Goal: Information Seeking & Learning: Learn about a topic

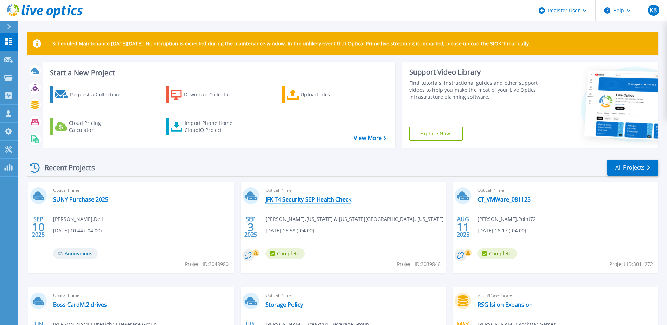
click at [299, 199] on link "JFK T4 Security SEP Health Check" at bounding box center [308, 199] width 86 height 7
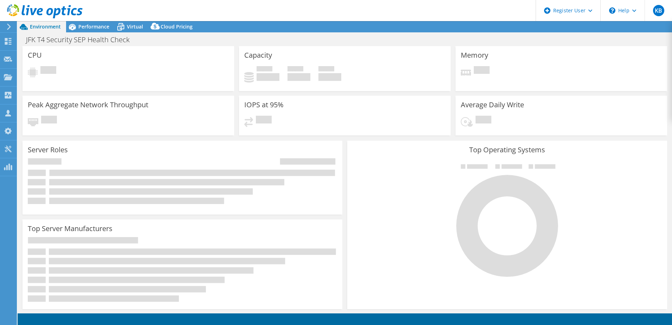
select select "USD"
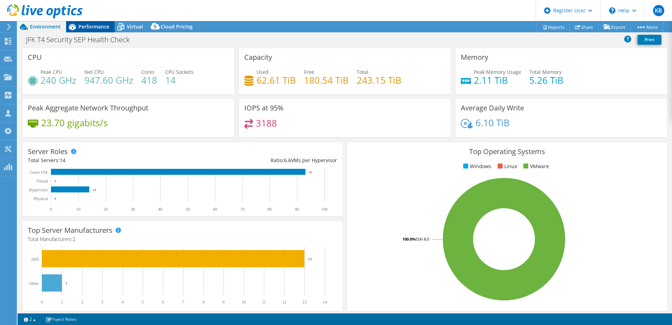
click at [95, 26] on span "Performance" at bounding box center [93, 26] width 31 height 7
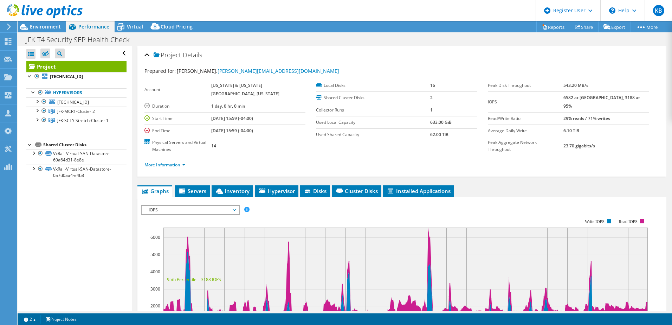
click at [194, 205] on div "IOPS IOPS Disk Throughput IO Size Latency Queue Depth CPU Percentage Memory Pag…" at bounding box center [190, 210] width 99 height 10
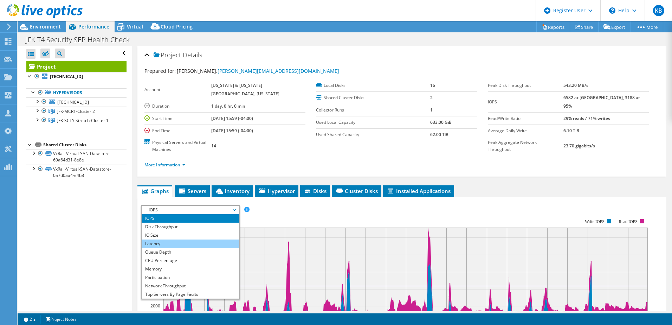
click at [189, 240] on li "Latency" at bounding box center [190, 243] width 97 height 8
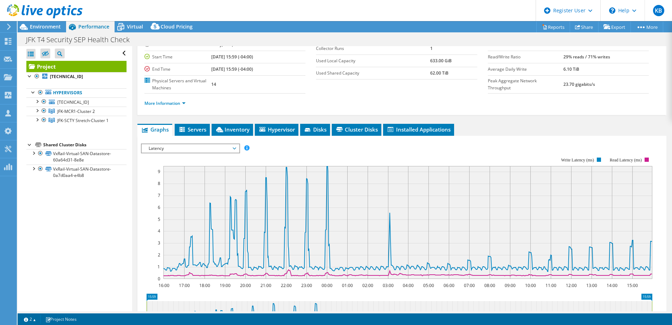
scroll to position [105, 0]
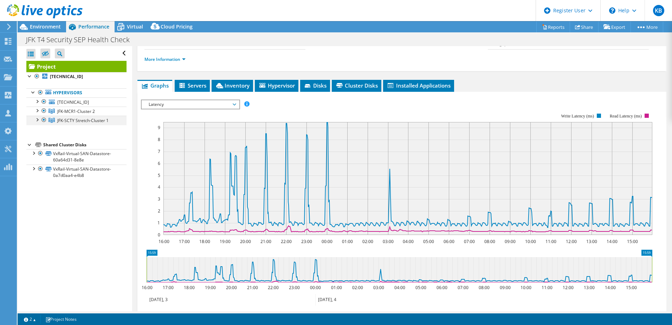
click at [35, 118] on div at bounding box center [36, 119] width 7 height 7
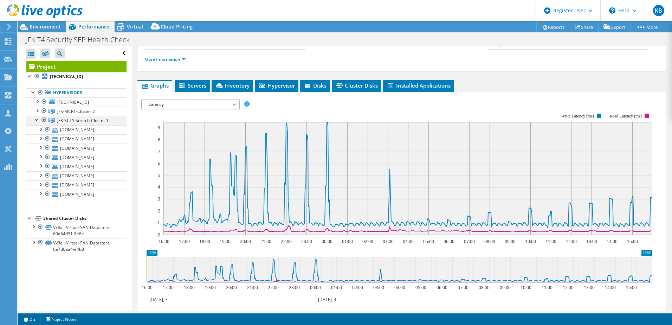
click at [42, 118] on div at bounding box center [43, 120] width 7 height 8
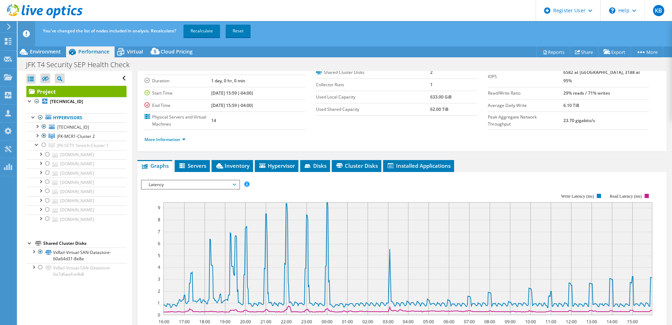
scroll to position [0, 0]
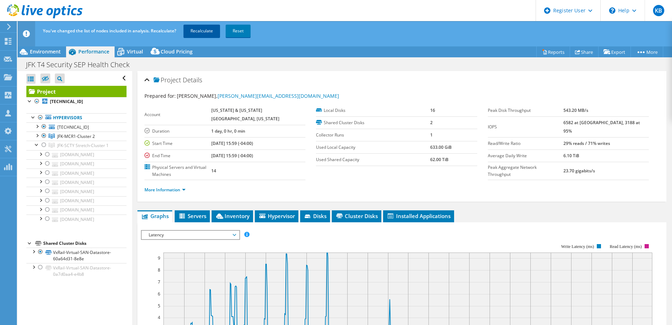
click at [201, 31] on link "Recalculate" at bounding box center [201, 31] width 37 height 13
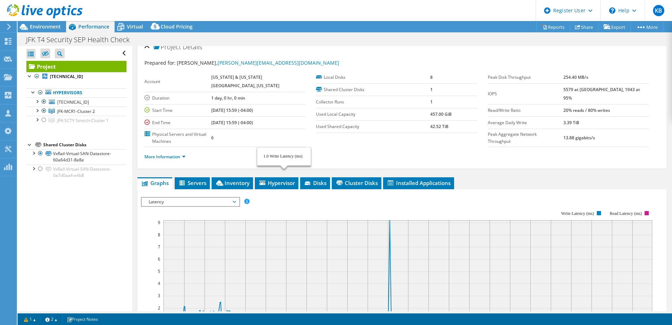
scroll to position [7, 0]
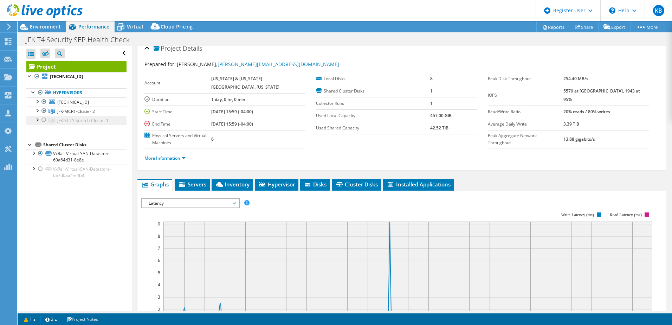
click at [32, 122] on link "JFK-SCTY Stretch-Cluster 1" at bounding box center [76, 120] width 100 height 9
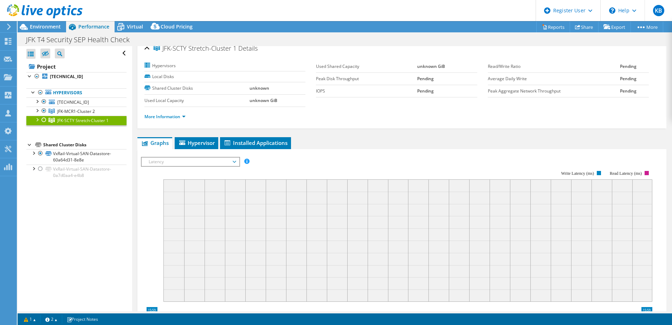
click at [34, 121] on div at bounding box center [36, 119] width 7 height 7
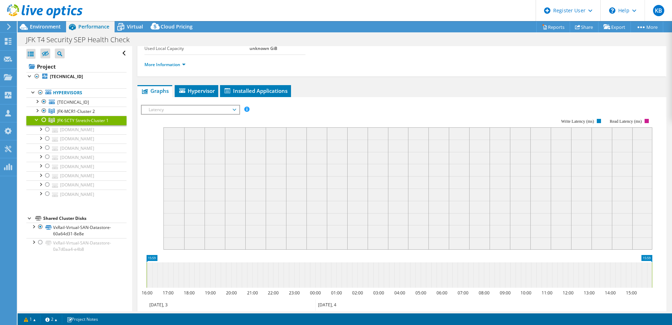
scroll to position [0, 0]
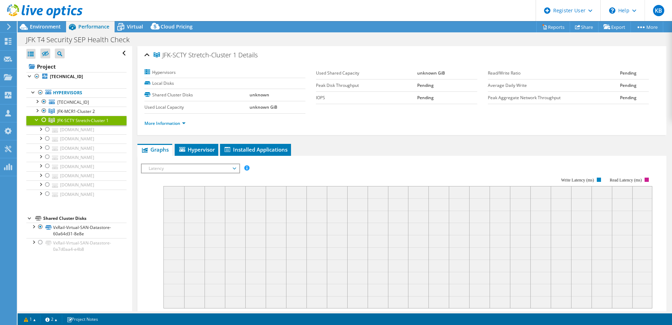
click at [207, 169] on span "Latency" at bounding box center [190, 168] width 90 height 8
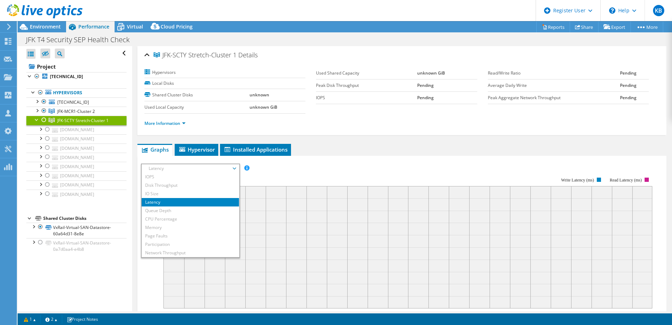
click at [204, 128] on div "More Information" at bounding box center [401, 124] width 515 height 20
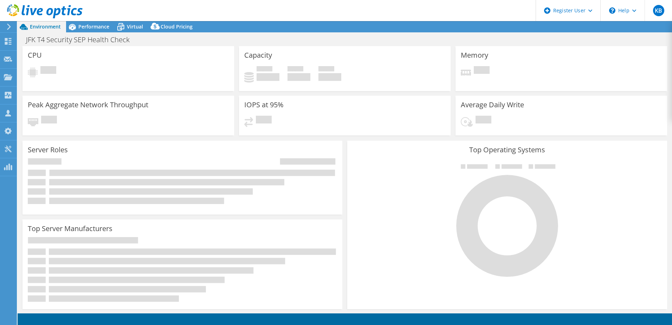
select select "USD"
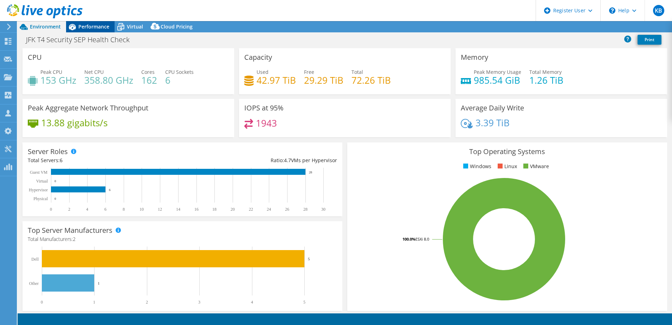
click at [95, 28] on span "Performance" at bounding box center [93, 26] width 31 height 7
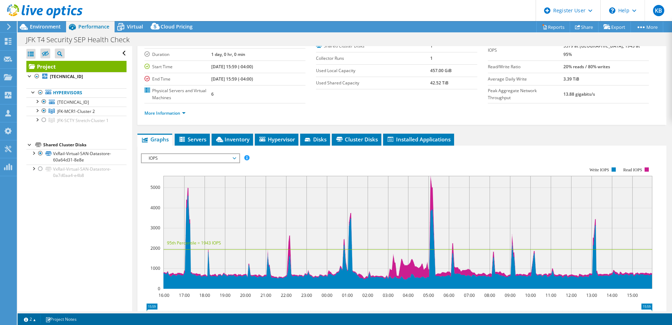
scroll to position [105, 0]
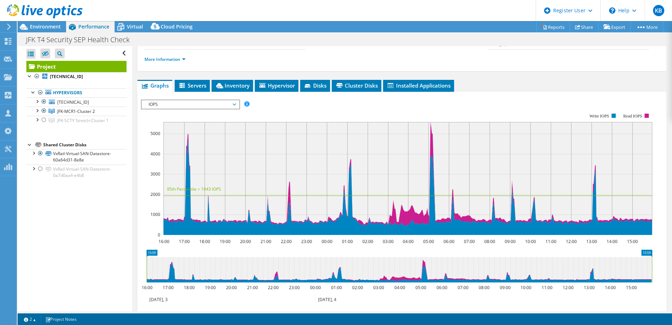
click at [161, 107] on span "IOPS" at bounding box center [190, 104] width 90 height 8
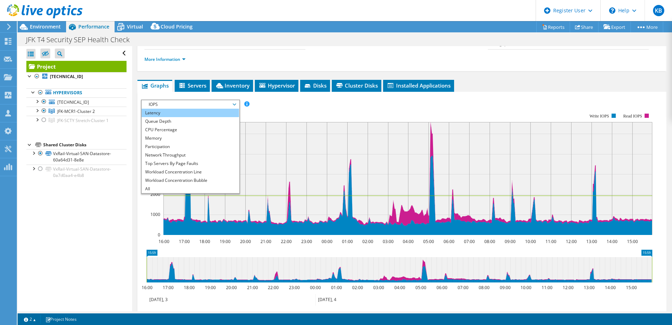
scroll to position [0, 0]
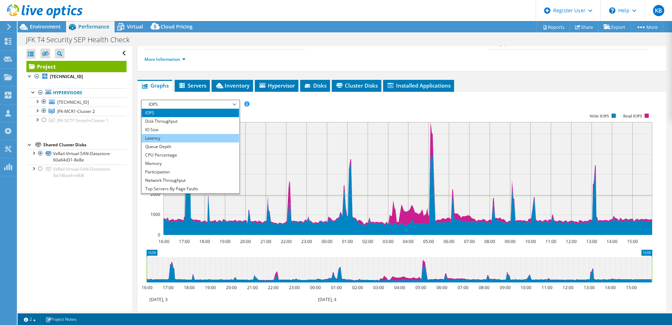
click at [169, 135] on li "Latency" at bounding box center [190, 138] width 97 height 8
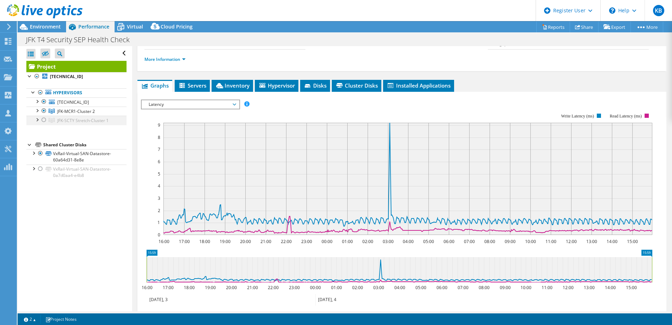
click at [34, 120] on div at bounding box center [36, 119] width 7 height 7
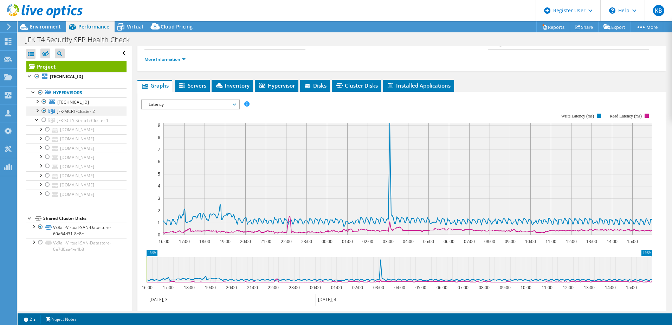
click at [42, 113] on div at bounding box center [43, 111] width 7 height 8
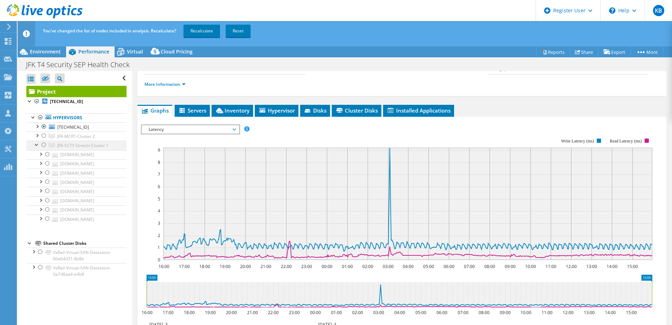
click at [44, 144] on div at bounding box center [43, 145] width 7 height 8
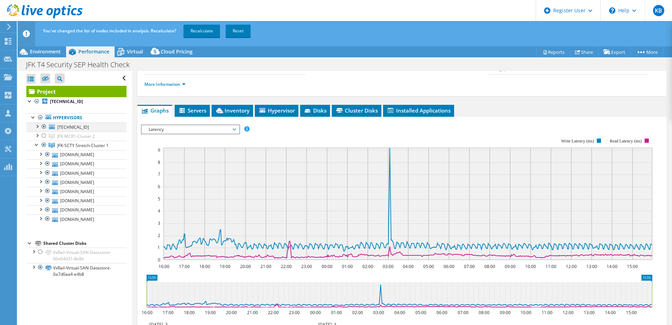
click at [43, 127] on div at bounding box center [43, 126] width 7 height 8
click at [204, 27] on link "Recalculate" at bounding box center [201, 31] width 37 height 13
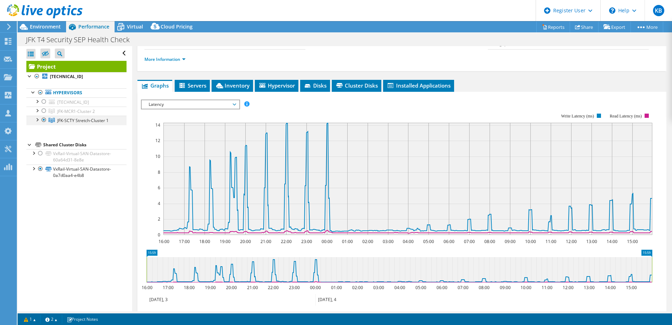
click at [36, 120] on div at bounding box center [36, 119] width 7 height 7
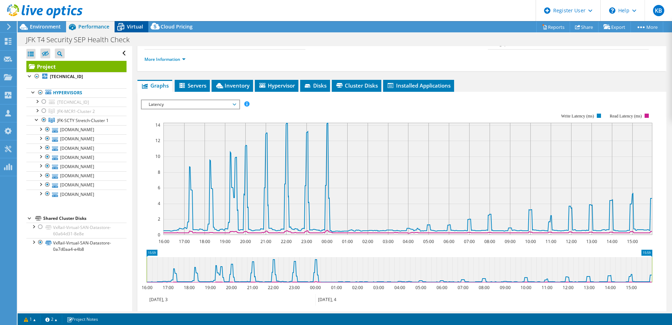
click at [135, 28] on span "Virtual" at bounding box center [135, 26] width 16 height 7
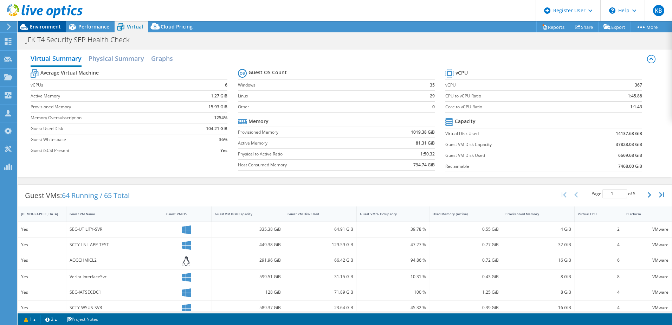
click at [40, 26] on span "Environment" at bounding box center [45, 26] width 31 height 7
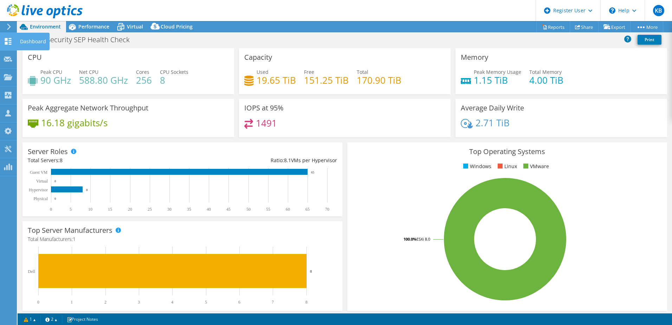
click at [17, 43] on div "Dashboard" at bounding box center [33, 42] width 33 height 18
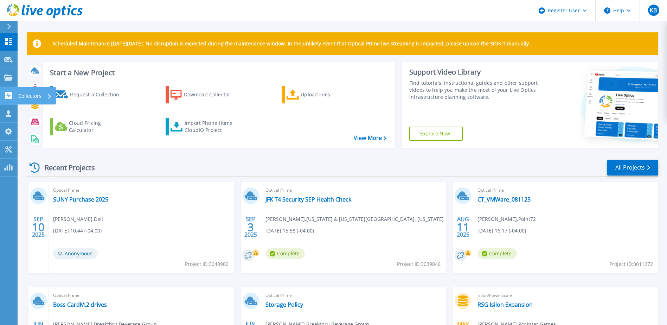
click at [10, 90] on link "Collectors Collectors" at bounding box center [9, 96] width 18 height 18
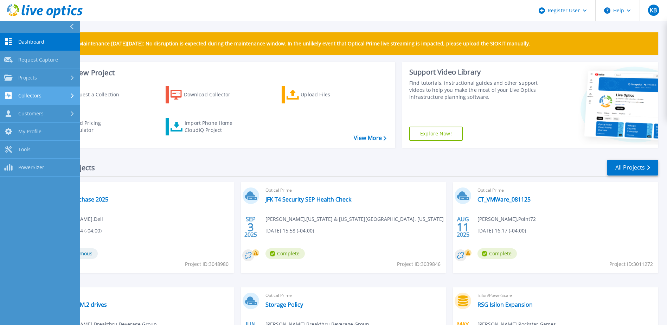
click at [10, 90] on link "Collectors Collectors" at bounding box center [40, 96] width 80 height 18
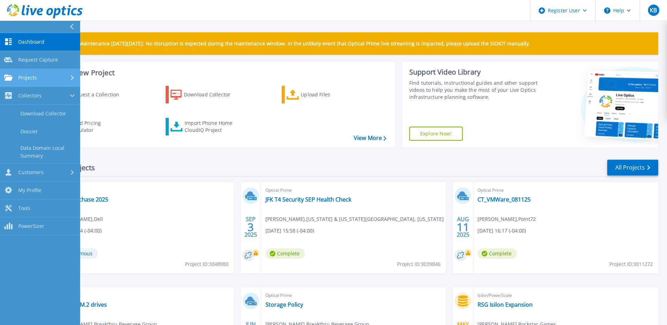
click at [27, 73] on link "Projects Projects" at bounding box center [40, 78] width 80 height 18
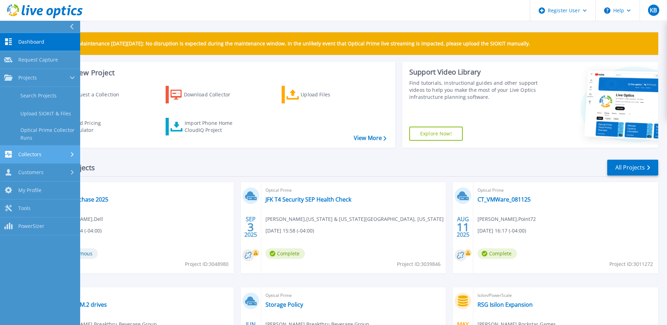
click at [42, 155] on div "Collectors" at bounding box center [40, 154] width 72 height 7
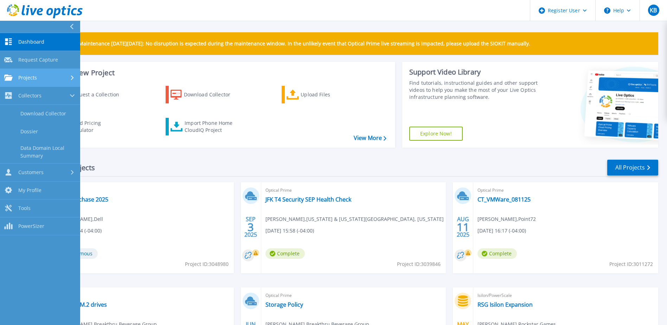
click at [42, 72] on link "Projects Projects" at bounding box center [40, 78] width 80 height 18
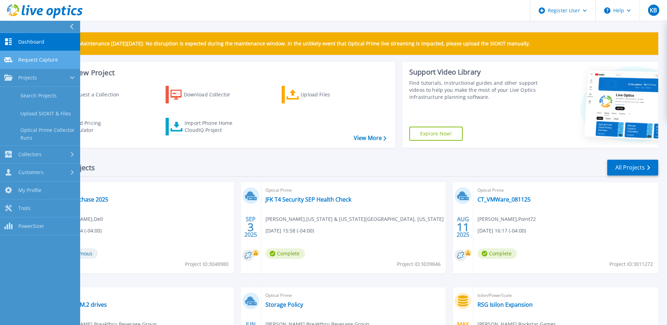
click at [57, 55] on link "Request Capture Request Capture" at bounding box center [40, 60] width 80 height 18
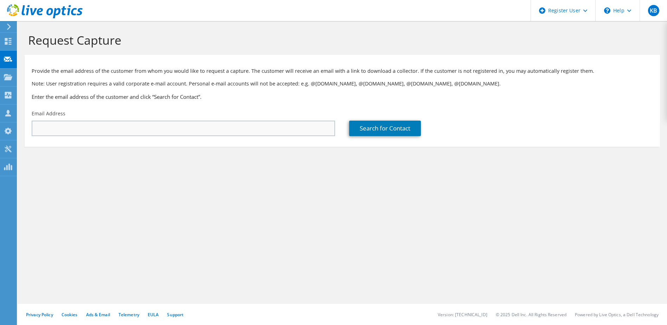
drag, startPoint x: 192, startPoint y: 118, endPoint x: 191, endPoint y: 125, distance: 7.2
click at [192, 118] on div "Email Address" at bounding box center [183, 123] width 317 height 33
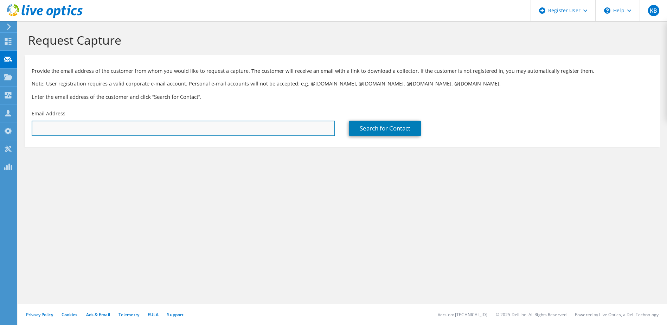
click at [189, 125] on input "text" at bounding box center [183, 128] width 303 height 15
paste input "[EMAIL_ADDRESS][DOMAIN_NAME]"
type input "[EMAIL_ADDRESS][DOMAIN_NAME]"
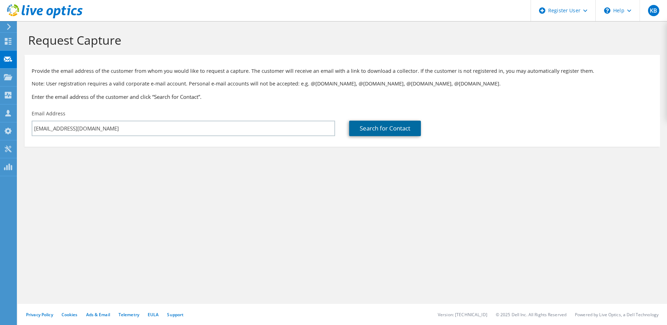
click at [394, 132] on link "Search for Contact" at bounding box center [385, 128] width 72 height 15
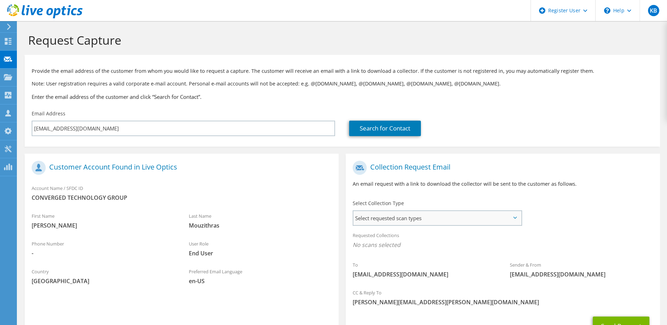
click at [403, 218] on span "Select requested scan types" at bounding box center [436, 218] width 167 height 14
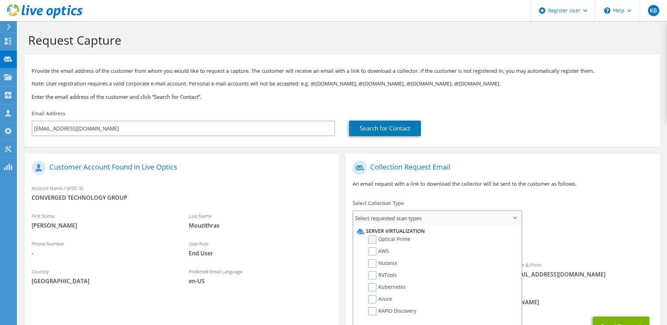
click at [381, 240] on label "Optical Prime" at bounding box center [389, 239] width 42 height 8
click at [0, 0] on input "Optical Prime" at bounding box center [0, 0] width 0 height 0
click at [575, 236] on div "Requested Collections No scans selected Optical Prime" at bounding box center [503, 242] width 314 height 28
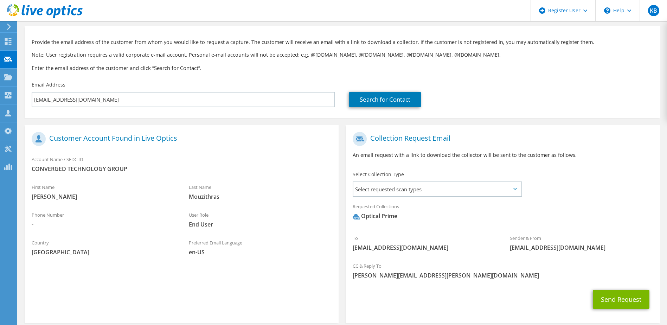
scroll to position [62, 0]
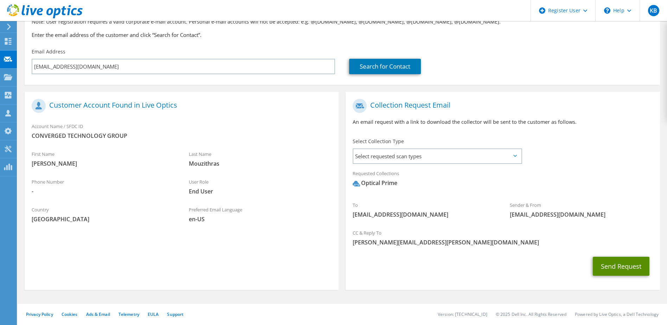
drag, startPoint x: 610, startPoint y: 264, endPoint x: 611, endPoint y: 247, distance: 16.6
click at [610, 264] on button "Send Request" at bounding box center [621, 266] width 57 height 19
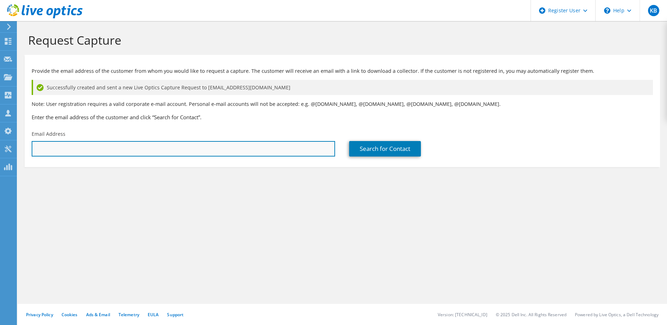
click at [99, 147] on input "text" at bounding box center [183, 148] width 303 height 15
paste input "mbailey@convergedtechgroup.com"
type input "mbailey@convergedtechgroup.com"
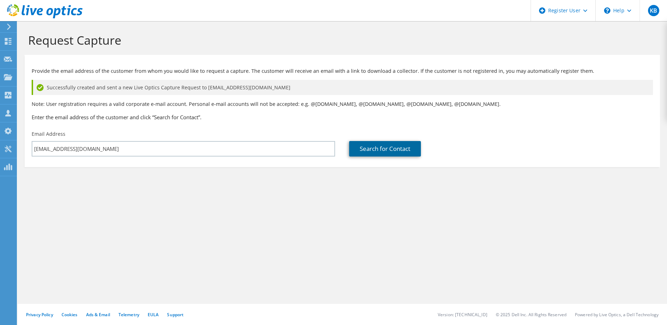
click at [379, 143] on link "Search for Contact" at bounding box center [385, 148] width 72 height 15
type input "JFK INTERNATIONAL AIRPORT"
type input "Michael"
type input "Bailey"
type input "United States"
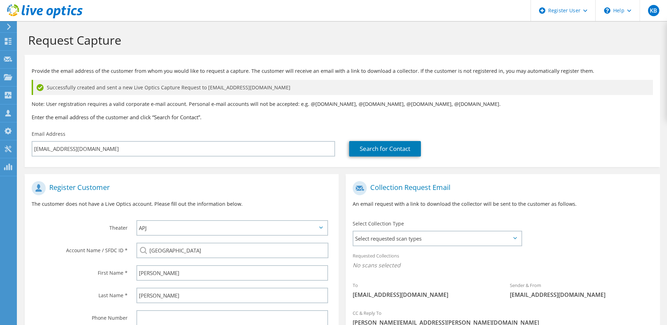
click at [384, 229] on div "Select Collection Type Select requested scan types Server Virtualization Optica…" at bounding box center [437, 232] width 169 height 25
click at [384, 247] on div "Select Collection Type Select requested scan types Server Virtualization Optica…" at bounding box center [437, 233] width 183 height 32
click at [385, 238] on span "Select requested scan types" at bounding box center [436, 238] width 167 height 14
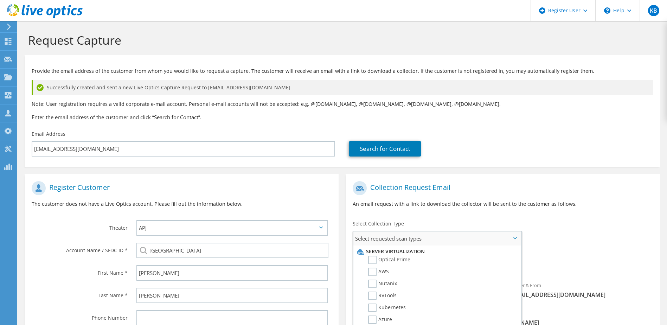
drag, startPoint x: 377, startPoint y: 260, endPoint x: 399, endPoint y: 247, distance: 25.0
click at [377, 259] on label "Optical Prime" at bounding box center [389, 260] width 42 height 8
click at [0, 0] on input "Optical Prime" at bounding box center [0, 0] width 0 height 0
click at [580, 150] on div "Search for Contact" at bounding box center [500, 148] width 303 height 15
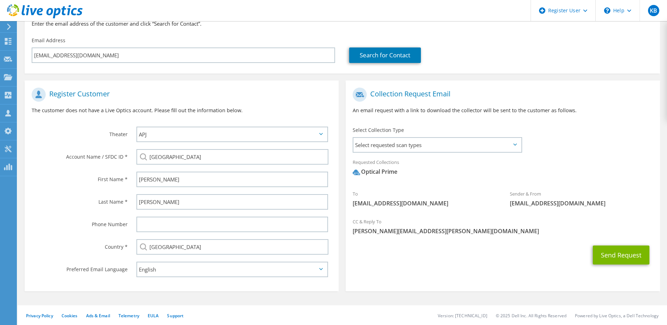
scroll to position [95, 0]
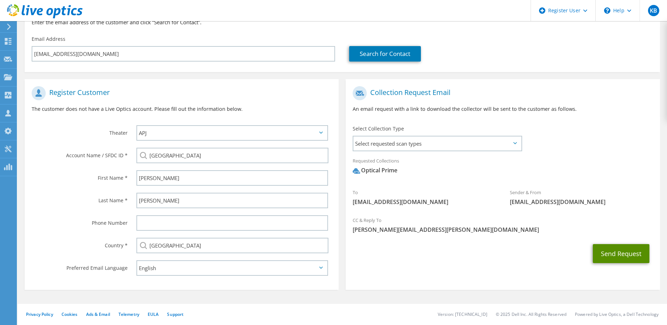
click at [618, 248] on button "Send Request" at bounding box center [621, 253] width 57 height 19
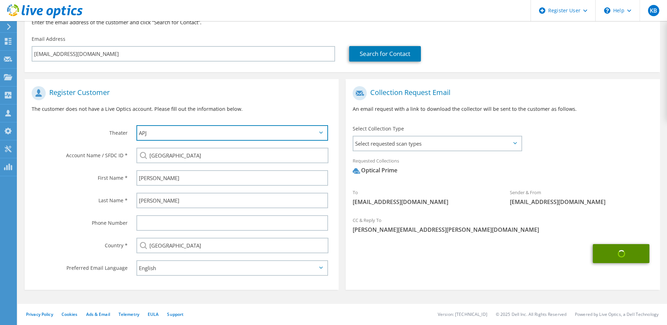
drag, startPoint x: 228, startPoint y: 130, endPoint x: 226, endPoint y: 139, distance: 9.0
click at [228, 130] on select "APJ EMEA NA/LATAM" at bounding box center [232, 132] width 192 height 15
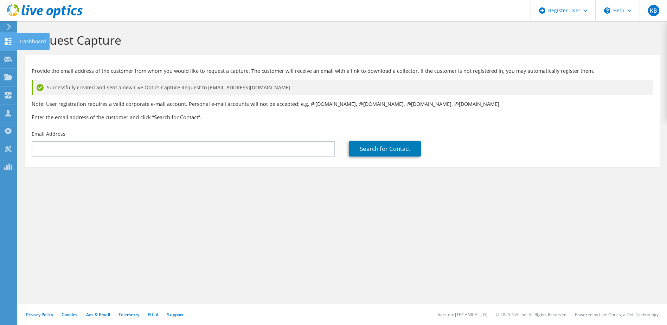
click at [6, 40] on use at bounding box center [8, 41] width 7 height 7
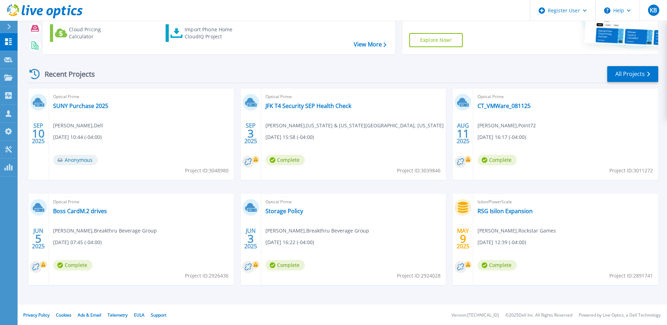
scroll to position [94, 0]
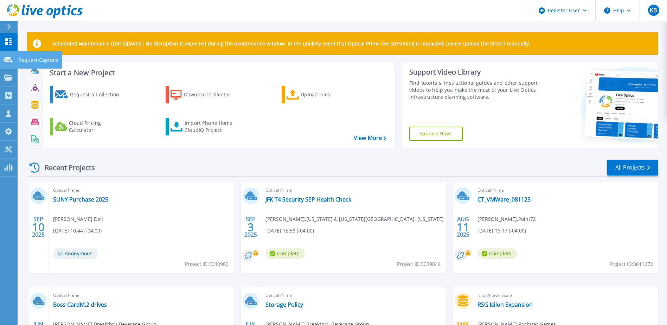
click at [6, 64] on link "Request Capture Request Capture" at bounding box center [9, 60] width 18 height 18
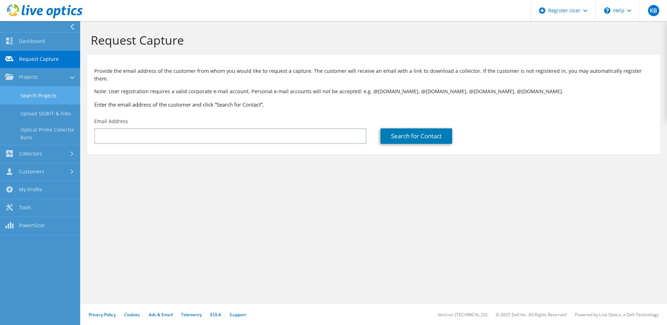
click at [51, 93] on link "Search Projects" at bounding box center [40, 95] width 80 height 18
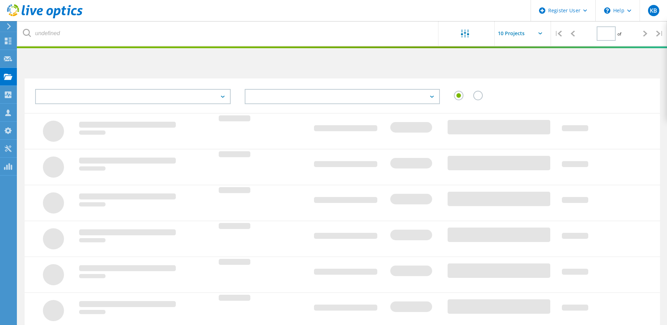
type input "1"
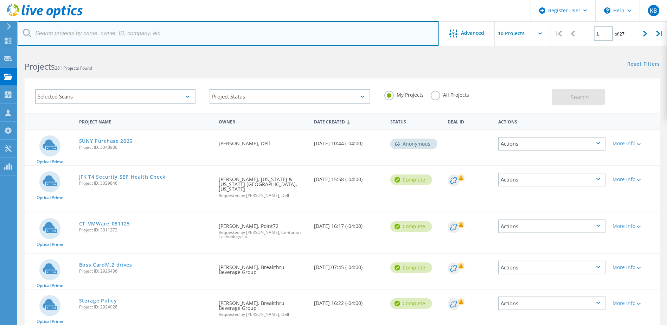
click at [98, 36] on input "text" at bounding box center [228, 33] width 421 height 25
paste input "2905914"
type input "2905914"
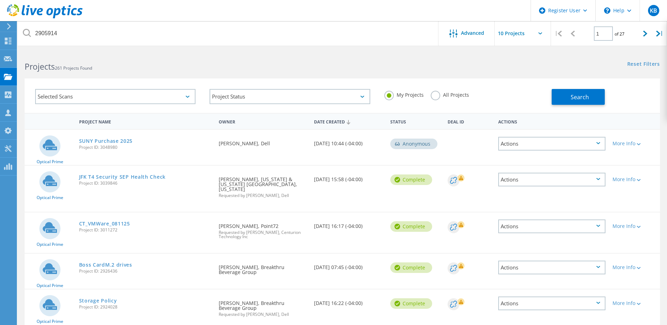
click at [439, 97] on label "All Projects" at bounding box center [450, 94] width 38 height 7
click at [0, 0] on input "All Projects" at bounding box center [0, 0] width 0 height 0
click at [436, 95] on label "All Projects" at bounding box center [450, 94] width 38 height 7
click at [0, 0] on input "All Projects" at bounding box center [0, 0] width 0 height 0
click at [578, 95] on span "Search" at bounding box center [580, 97] width 18 height 8
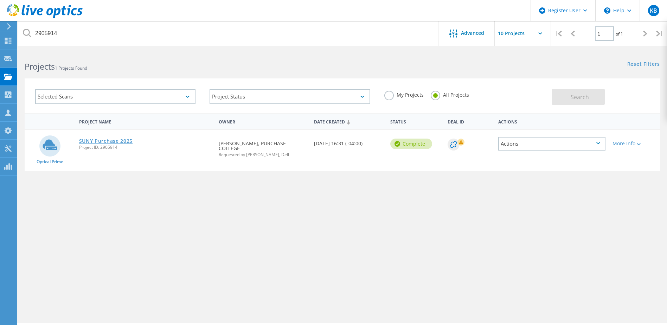
click at [120, 143] on link "SUNY Purchase 2025" at bounding box center [106, 141] width 54 height 5
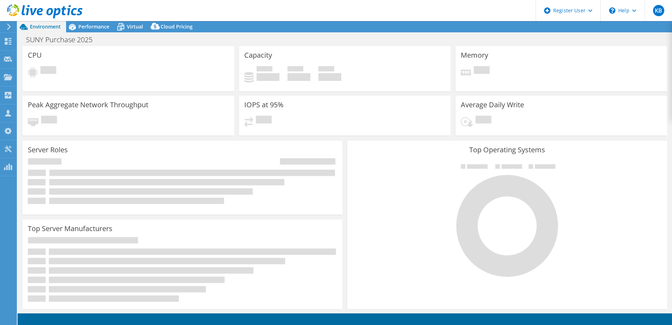
select select "USD"
click at [99, 23] on span "Performance" at bounding box center [93, 26] width 31 height 7
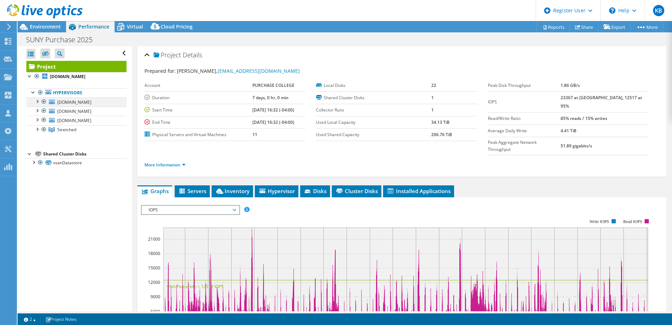
click at [44, 103] on div at bounding box center [43, 101] width 7 height 8
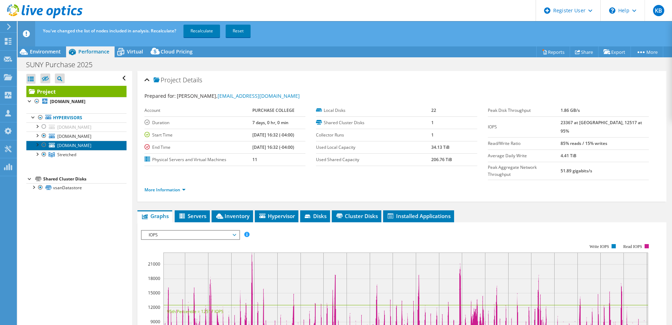
click at [49, 146] on link "[DOMAIN_NAME]" at bounding box center [76, 145] width 100 height 9
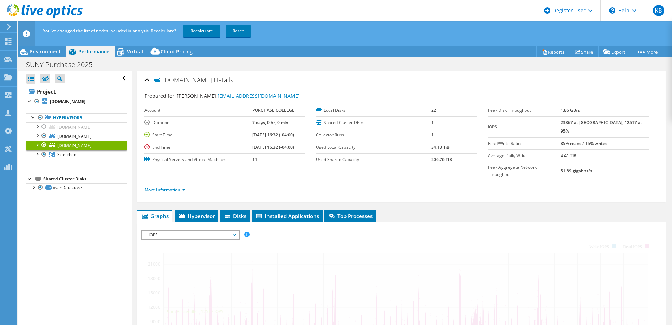
click at [45, 145] on div at bounding box center [43, 145] width 7 height 8
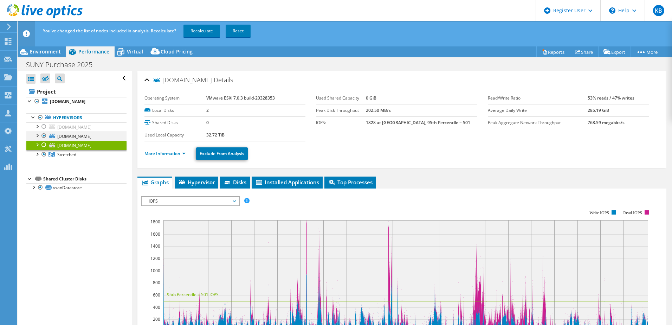
click at [44, 135] on div at bounding box center [43, 135] width 7 height 8
click at [199, 32] on link "Recalculate" at bounding box center [201, 31] width 37 height 13
click at [137, 54] on span "Virtual" at bounding box center [135, 51] width 16 height 7
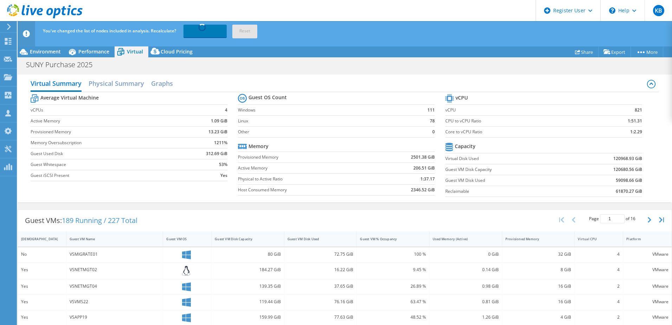
click at [69, 221] on span "189 Running / 227 Total" at bounding box center [100, 219] width 76 height 9
click at [69, 220] on span "189 Running / 227 Total" at bounding box center [100, 219] width 76 height 9
copy span "189"
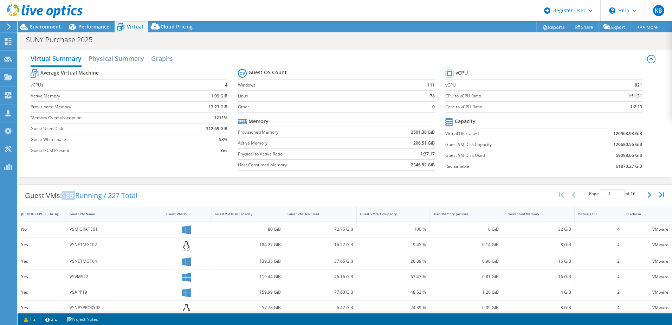
click at [635, 86] on b "821" at bounding box center [638, 85] width 7 height 7
copy b "821"
click at [86, 26] on span "Performance" at bounding box center [93, 26] width 31 height 7
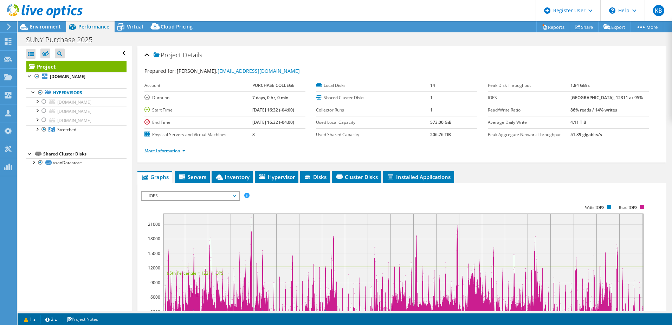
click at [157, 151] on link "More Information" at bounding box center [164, 151] width 41 height 6
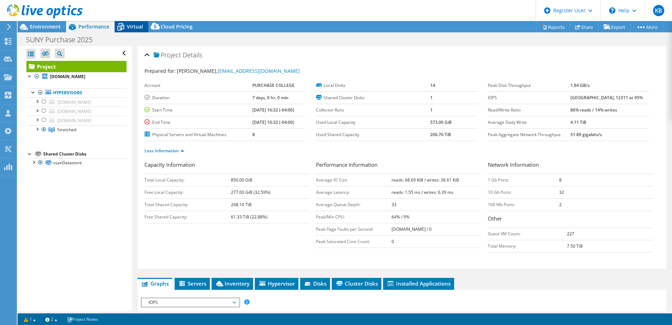
click at [134, 27] on span "Virtual" at bounding box center [135, 26] width 16 height 7
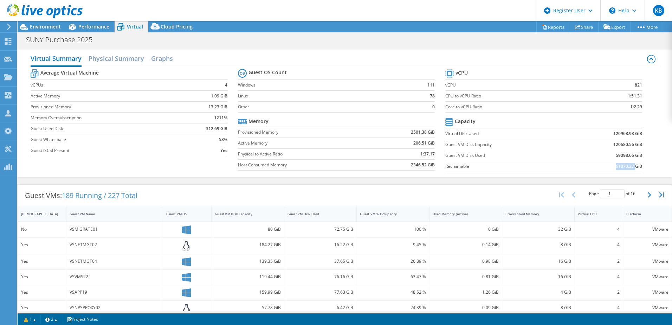
drag, startPoint x: 611, startPoint y: 167, endPoint x: 630, endPoint y: 167, distance: 19.0
click at [630, 167] on b "61870.27 GiB" at bounding box center [629, 166] width 26 height 7
drag, startPoint x: 630, startPoint y: 167, endPoint x: 614, endPoint y: 176, distance: 18.1
click at [614, 176] on div "Virtual Summary Physical Summary Graphs Average Virtual Machine vCPUs 4 Active …" at bounding box center [345, 114] width 655 height 128
drag, startPoint x: 610, startPoint y: 168, endPoint x: 630, endPoint y: 169, distance: 20.1
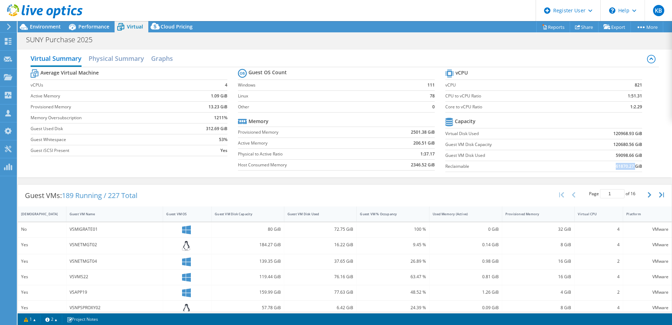
click at [630, 169] on td "61870.27 GiB" at bounding box center [606, 166] width 72 height 11
drag, startPoint x: 630, startPoint y: 169, endPoint x: 612, endPoint y: 157, distance: 21.5
click at [611, 157] on td "59098.66 GiB" at bounding box center [606, 155] width 72 height 11
drag, startPoint x: 609, startPoint y: 156, endPoint x: 618, endPoint y: 157, distance: 9.2
click at [617, 157] on td "59098.66 GiB" at bounding box center [606, 155] width 72 height 11
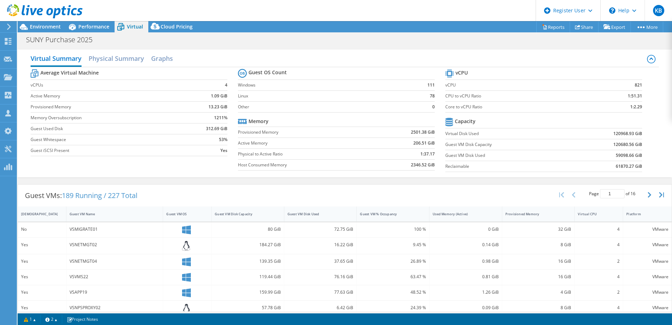
click at [606, 167] on td "61870.27 GiB" at bounding box center [606, 166] width 72 height 11
drag, startPoint x: 607, startPoint y: 166, endPoint x: 628, endPoint y: 167, distance: 21.1
click at [628, 167] on td "61870.27 GiB" at bounding box center [606, 166] width 72 height 11
drag, startPoint x: 628, startPoint y: 167, endPoint x: 620, endPoint y: 178, distance: 13.9
click at [620, 178] on div "Virtual Summary Physical Summary Graphs Average Virtual Machine vCPUs 4 Active …" at bounding box center [345, 113] width 655 height 135
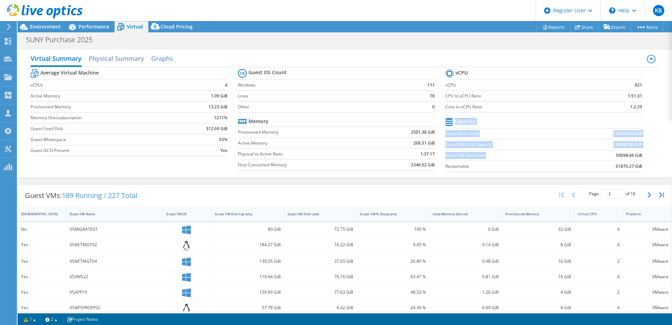
drag, startPoint x: 606, startPoint y: 154, endPoint x: 641, endPoint y: 152, distance: 35.6
click at [640, 153] on section "vCPU vCPU 821 CPU to vCPU Ratio 1:51.31 Core to vCPU Ratio 1:2.29 Capacity Virt…" at bounding box center [548, 121] width 207 height 108
click at [641, 152] on section "vCPU vCPU 821 CPU to vCPU Ratio 1:51.31 Core to vCPU Ratio 1:2.29 Capacity Virt…" at bounding box center [548, 121] width 207 height 108
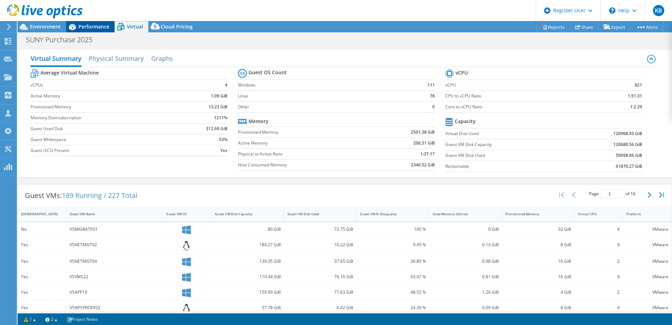
click at [98, 29] on span "Performance" at bounding box center [93, 26] width 31 height 7
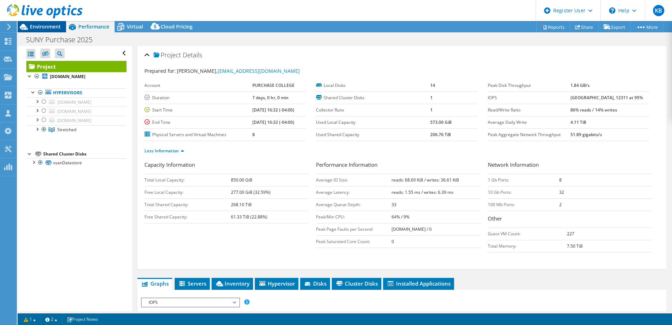
click at [44, 30] on div "Environment" at bounding box center [42, 26] width 49 height 11
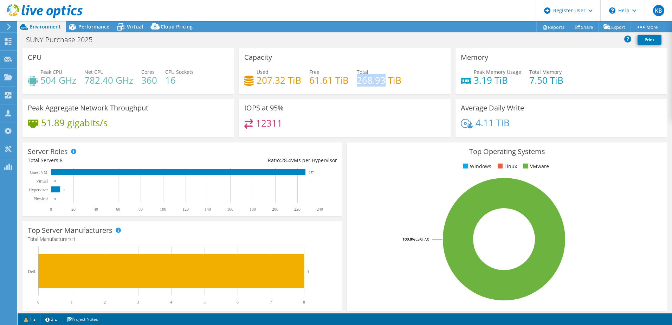
drag, startPoint x: 354, startPoint y: 79, endPoint x: 381, endPoint y: 79, distance: 26.7
click at [381, 79] on h4 "268.93 TiB" at bounding box center [379, 80] width 45 height 8
copy h4 "268.93"
click at [105, 25] on span "Performance" at bounding box center [93, 26] width 31 height 7
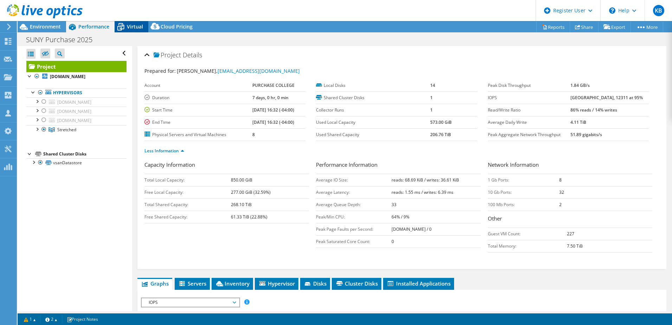
click at [140, 26] on span "Virtual" at bounding box center [135, 26] width 16 height 7
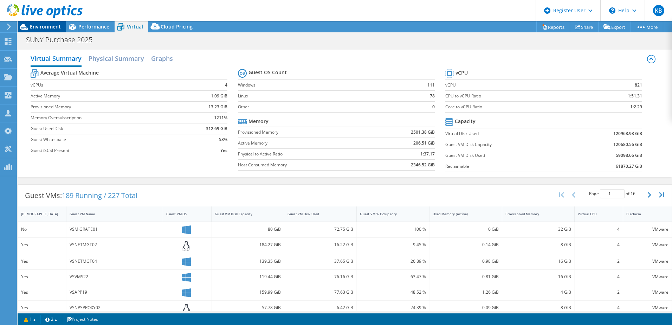
click at [39, 30] on div "Environment" at bounding box center [42, 26] width 49 height 11
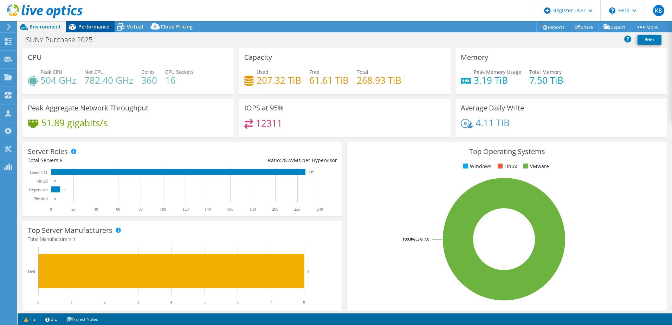
click at [95, 28] on span "Performance" at bounding box center [93, 26] width 31 height 7
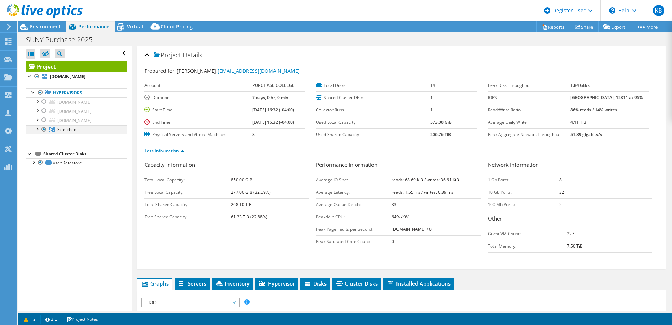
click at [37, 128] on div at bounding box center [36, 128] width 7 height 7
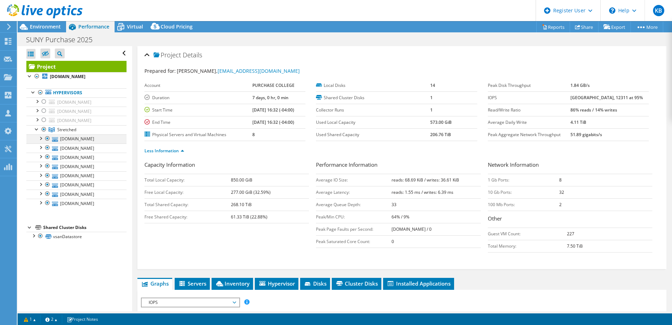
click at [38, 137] on div at bounding box center [40, 137] width 7 height 7
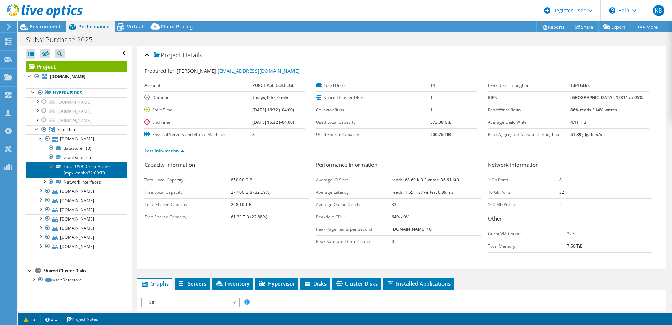
click at [77, 167] on link "Local USB Direct-Access (mpx.vmhba32:C0:T0" at bounding box center [76, 169] width 100 height 15
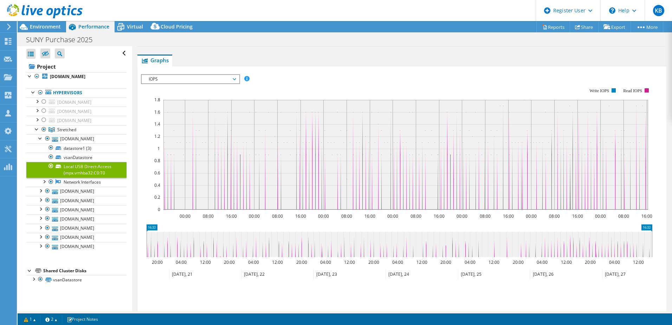
scroll to position [20, 0]
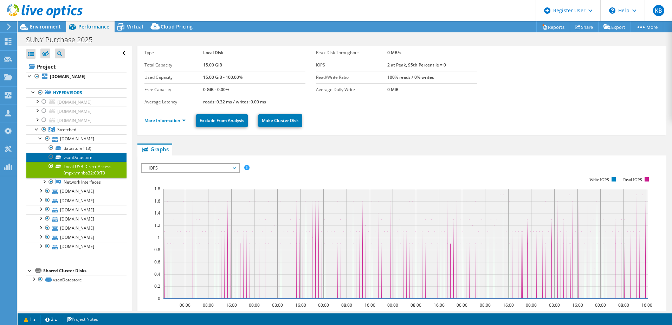
click at [86, 155] on link "vsanDatastore" at bounding box center [76, 157] width 100 height 9
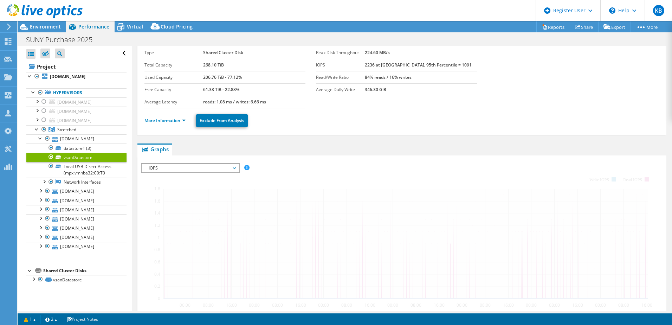
scroll to position [0, 0]
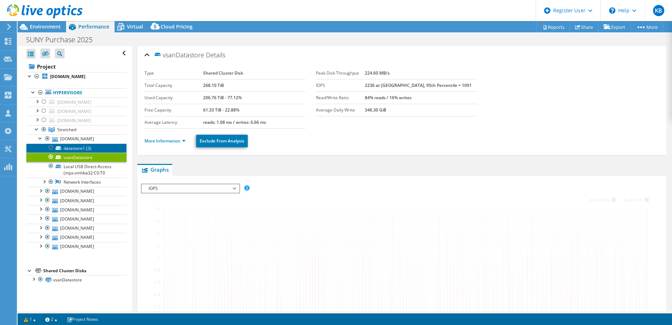
click at [81, 147] on link "datastore1 (3)" at bounding box center [76, 147] width 100 height 9
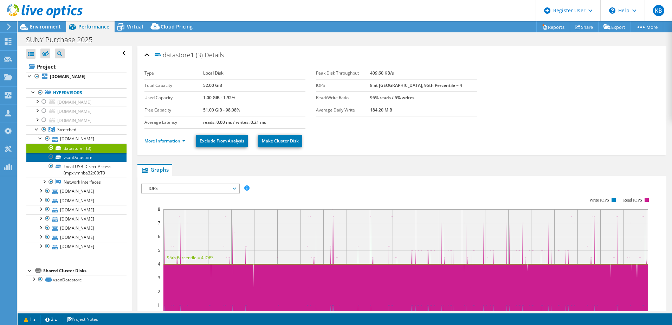
click at [91, 160] on link "vsanDatastore" at bounding box center [76, 157] width 100 height 9
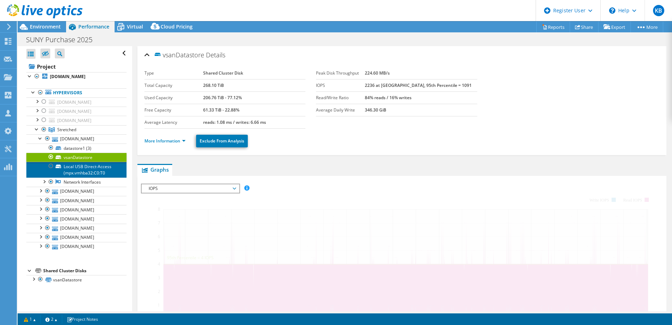
click at [95, 170] on link "Local USB Direct-Access (mpx.vmhba32:C0:T0" at bounding box center [76, 169] width 100 height 15
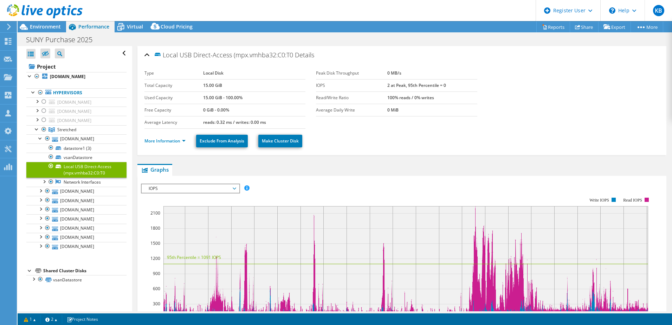
select select "USD"
click at [58, 31] on div "Environment" at bounding box center [42, 26] width 49 height 11
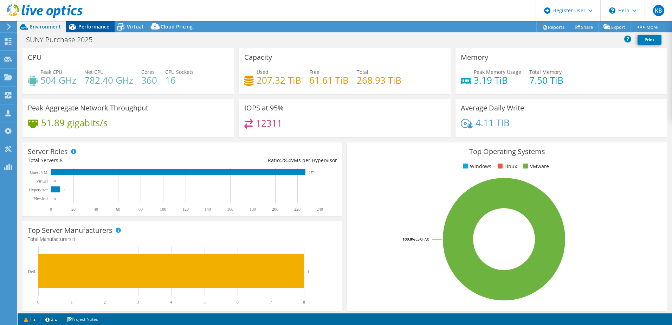
click at [94, 29] on span "Performance" at bounding box center [93, 26] width 31 height 7
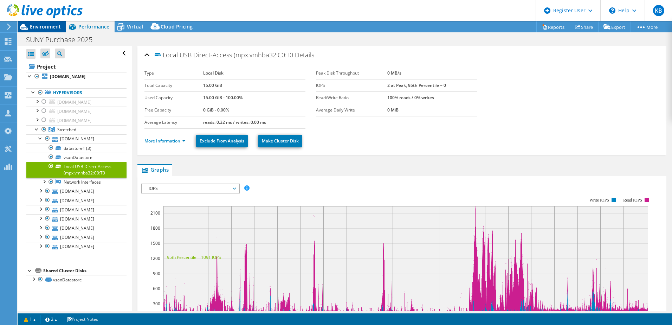
click at [52, 27] on span "Environment" at bounding box center [45, 26] width 31 height 7
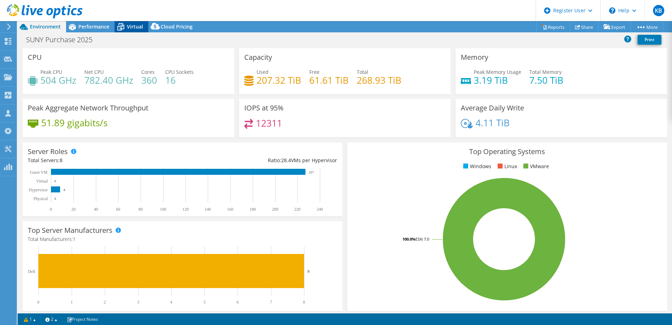
click at [129, 26] on span "Virtual" at bounding box center [135, 26] width 16 height 7
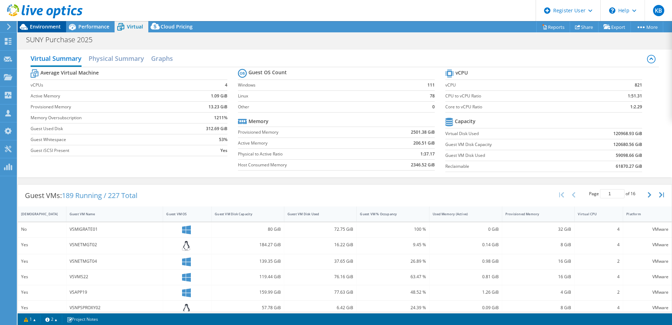
click at [36, 30] on div "Environment" at bounding box center [42, 26] width 49 height 11
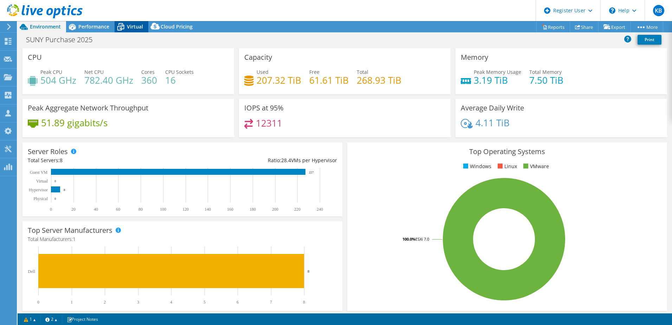
click at [136, 27] on span "Virtual" at bounding box center [135, 26] width 16 height 7
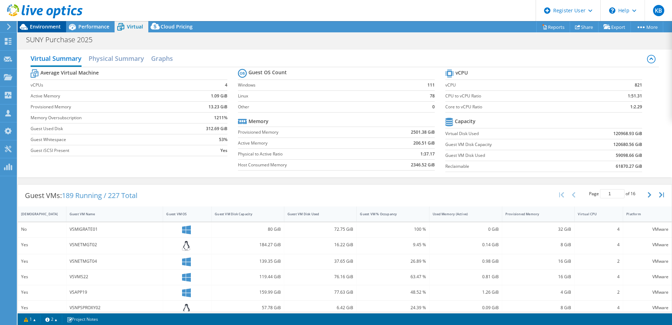
click at [47, 25] on span "Environment" at bounding box center [45, 26] width 31 height 7
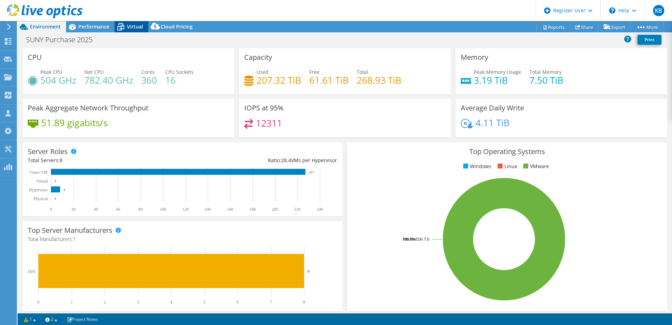
click at [124, 25] on icon at bounding box center [121, 27] width 12 height 12
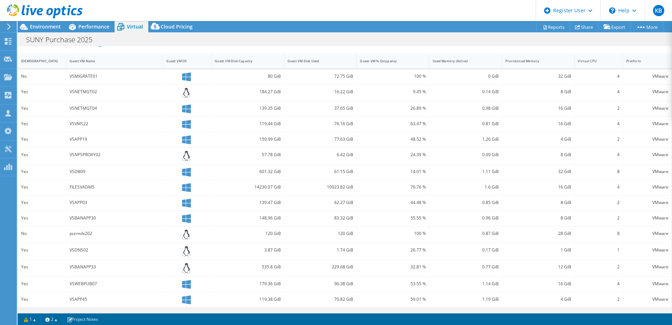
scroll to position [118, 0]
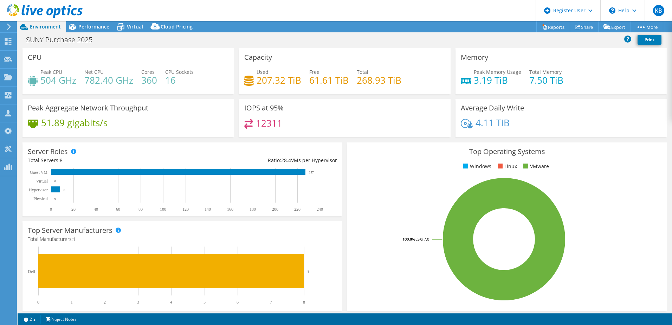
select select "USD"
click at [130, 24] on span "Virtual" at bounding box center [135, 26] width 16 height 7
